Goal: Obtain resource: Obtain resource

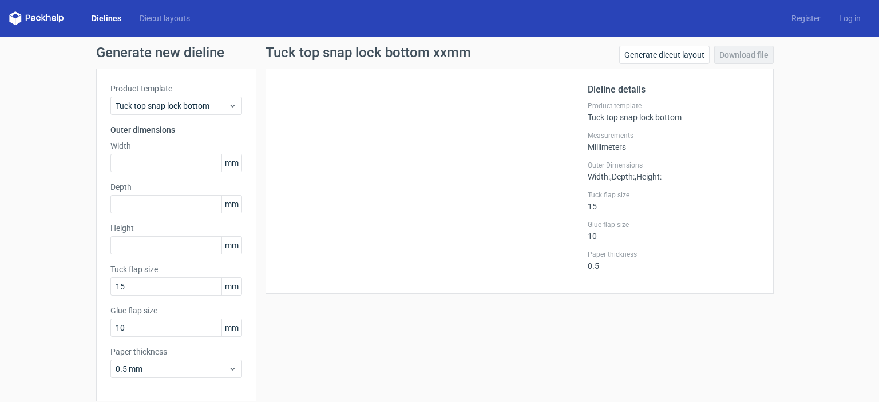
click at [170, 22] on link "Diecut layouts" at bounding box center [165, 18] width 69 height 11
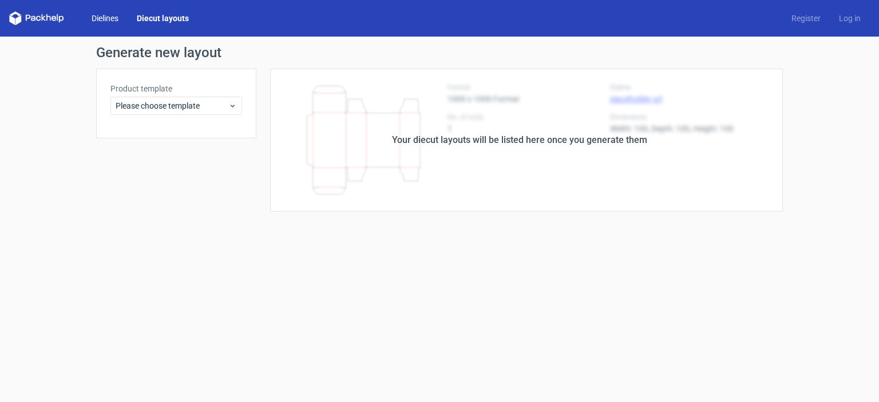
click at [105, 22] on link "Dielines" at bounding box center [104, 18] width 45 height 11
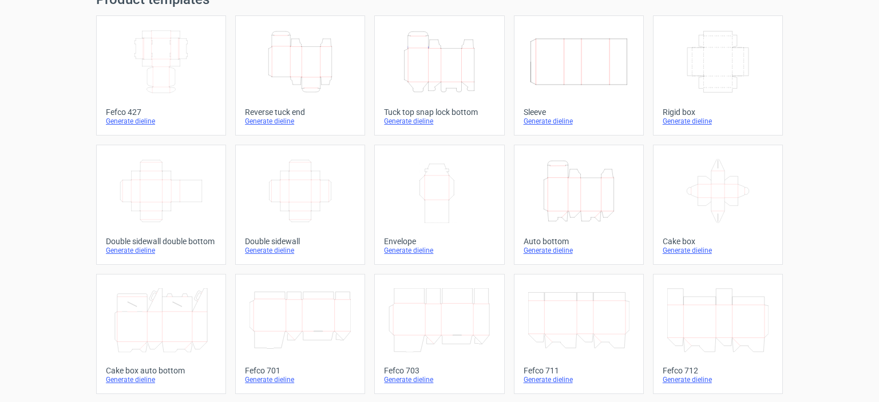
scroll to position [56, 0]
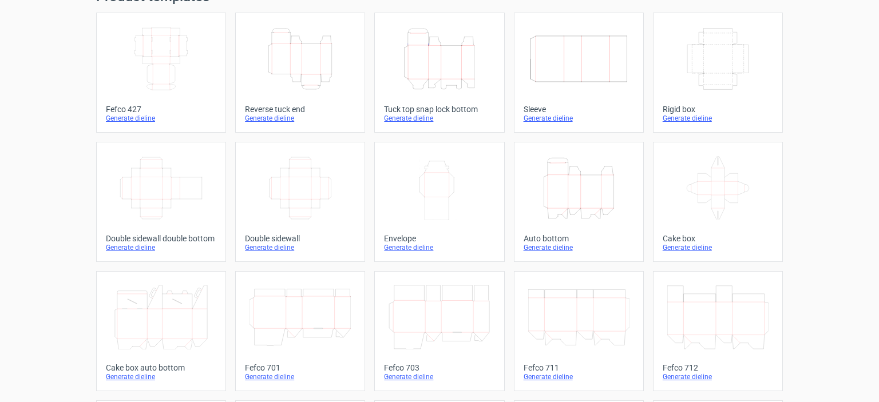
click at [413, 121] on div "Generate dieline" at bounding box center [439, 118] width 110 height 9
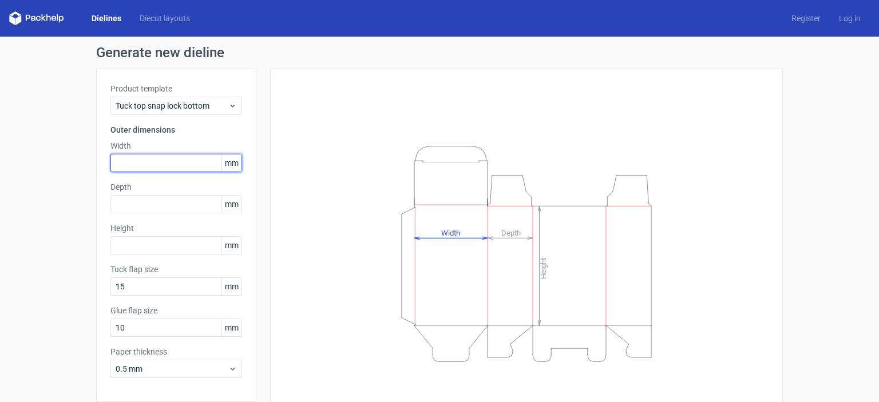
click at [183, 164] on input "text" at bounding box center [176, 163] width 132 height 18
type input "225"
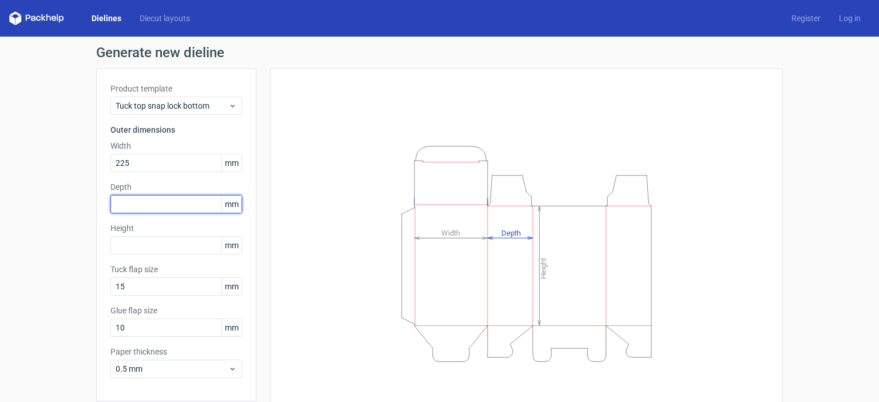
click at [147, 203] on input "text" at bounding box center [176, 204] width 132 height 18
type input "107"
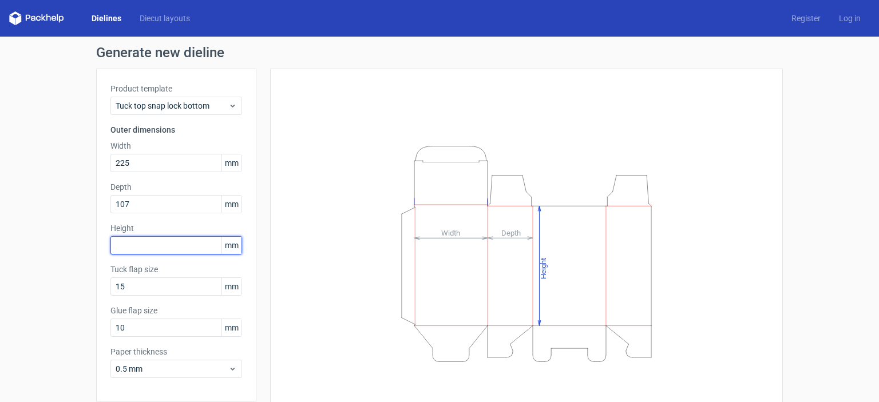
click at [132, 251] on input "text" at bounding box center [176, 245] width 132 height 18
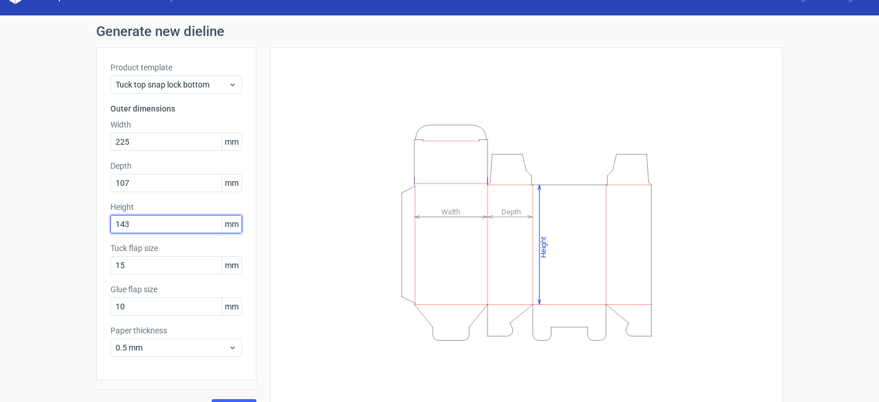
scroll to position [45, 0]
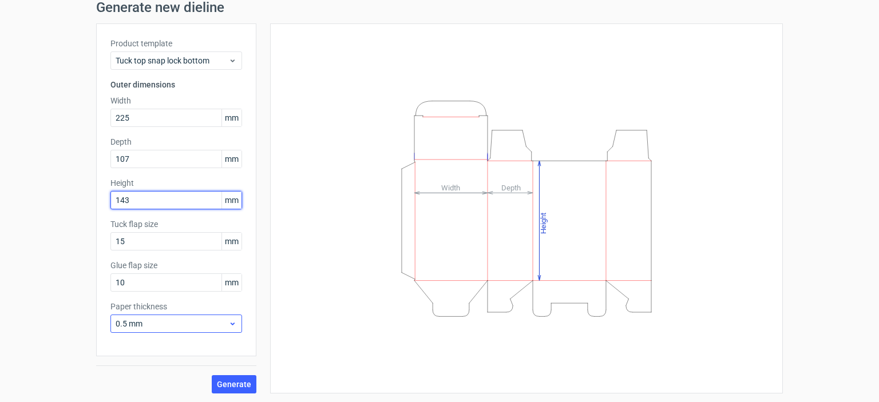
type input "143"
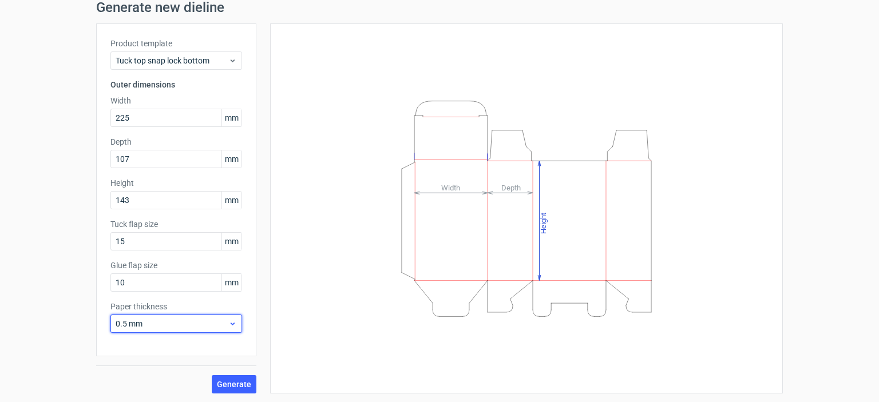
click at [234, 324] on div "0.5 mm" at bounding box center [176, 324] width 132 height 18
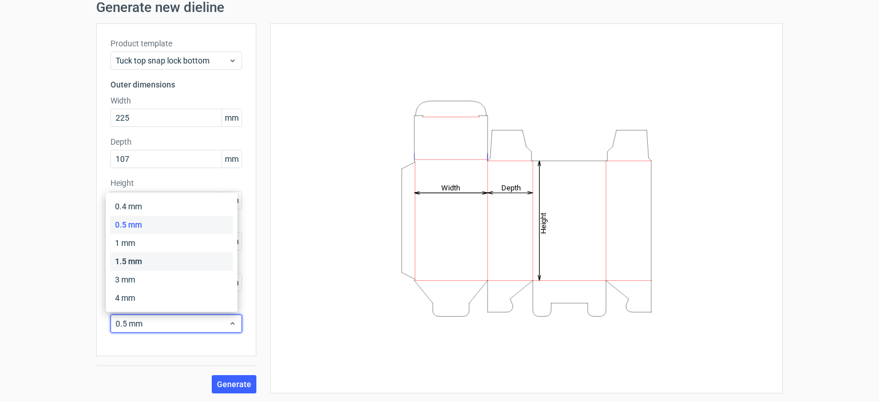
click at [148, 264] on div "1.5 mm" at bounding box center [171, 261] width 123 height 18
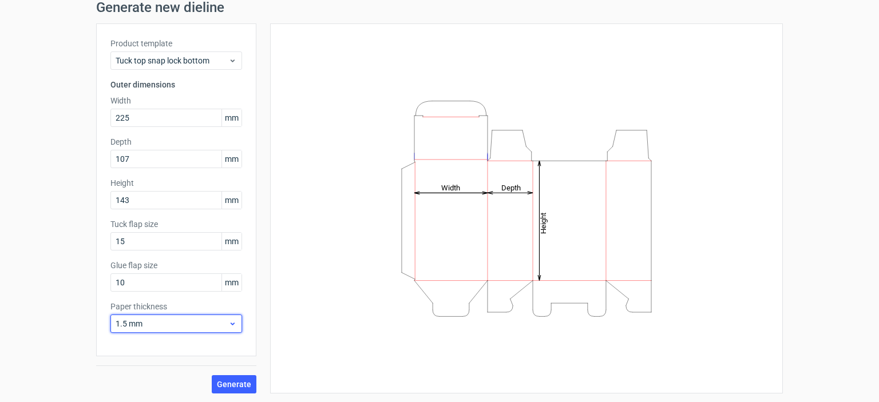
click at [231, 322] on icon at bounding box center [232, 323] width 9 height 9
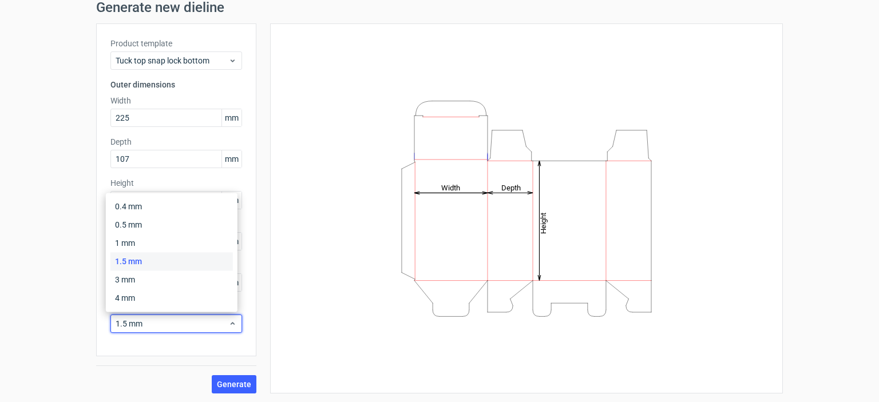
click at [158, 263] on div "1.5 mm" at bounding box center [171, 261] width 123 height 18
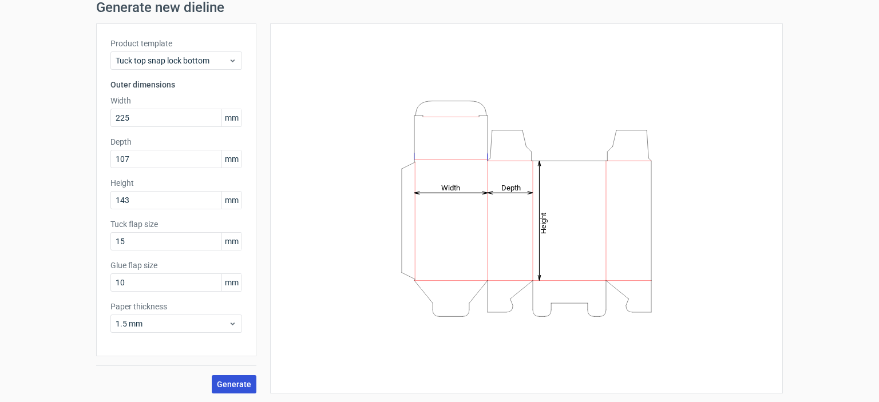
click at [240, 389] on button "Generate" at bounding box center [234, 385] width 45 height 18
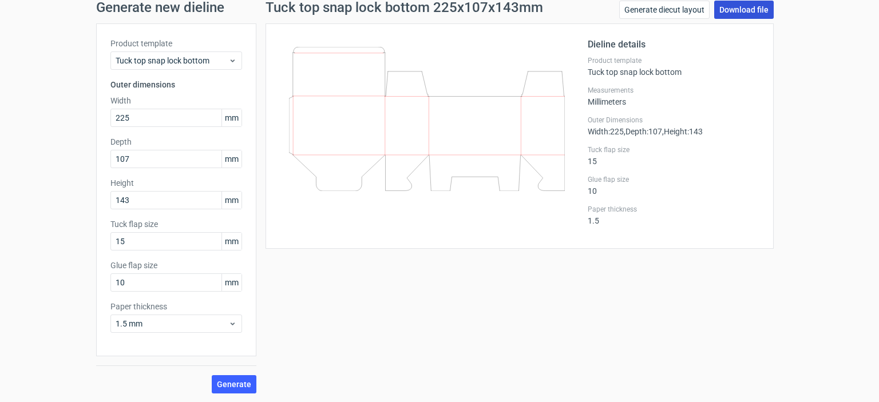
click at [745, 13] on link "Download file" at bounding box center [744, 10] width 60 height 18
